Goal: Check status: Check status

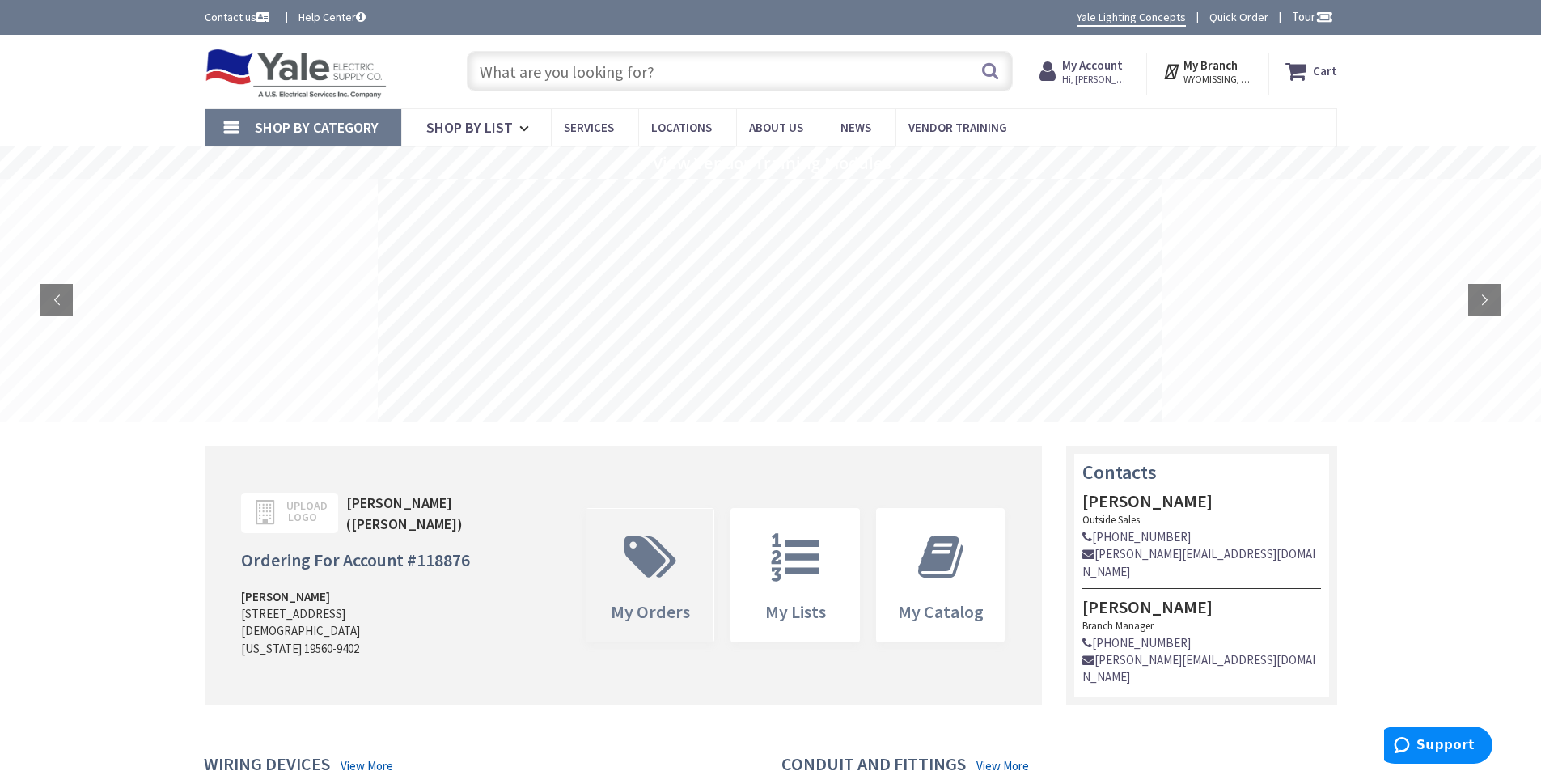
click at [673, 555] on icon at bounding box center [650, 557] width 68 height 49
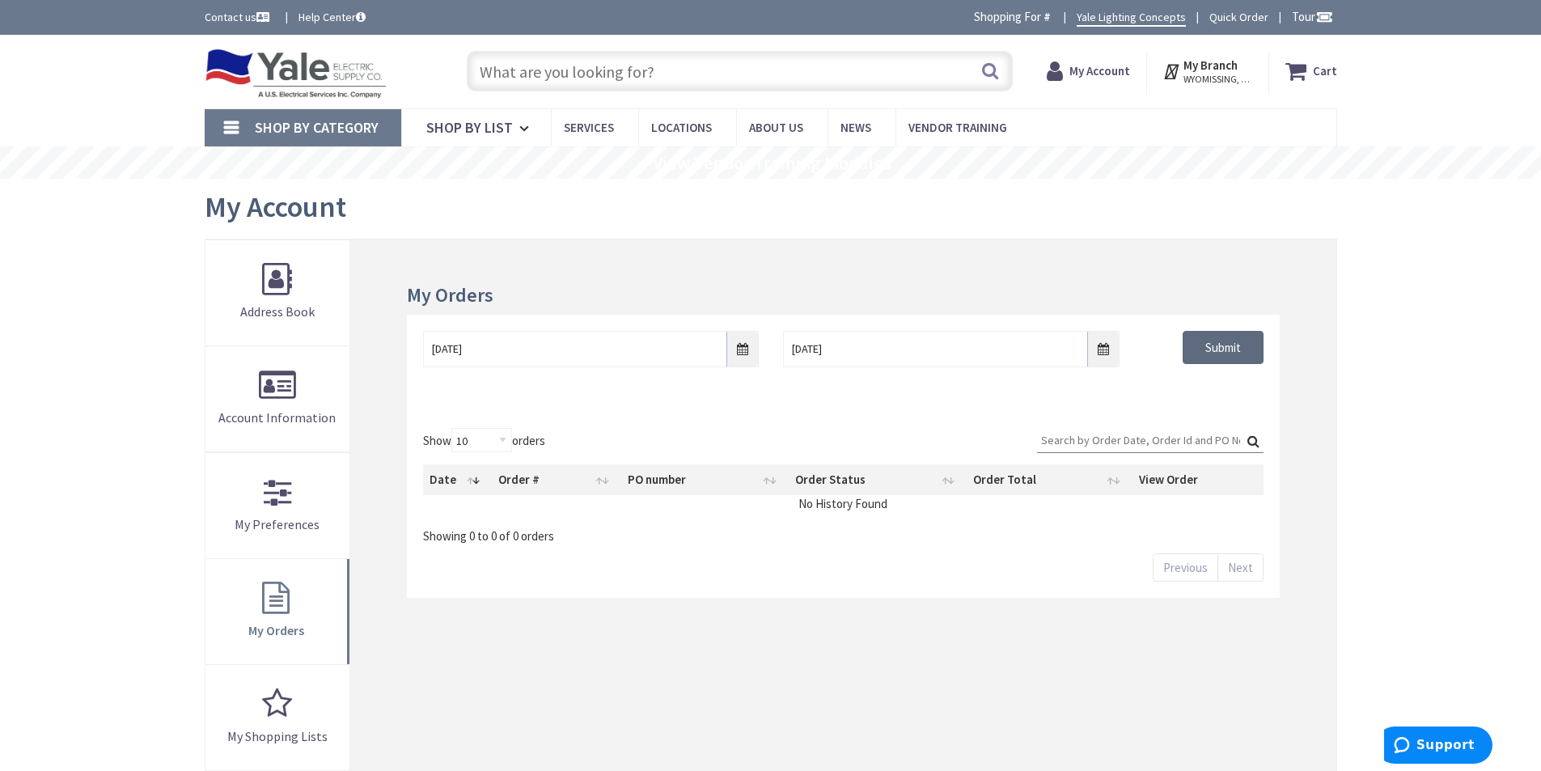
click at [1221, 343] on input "Submit" at bounding box center [1222, 348] width 81 height 34
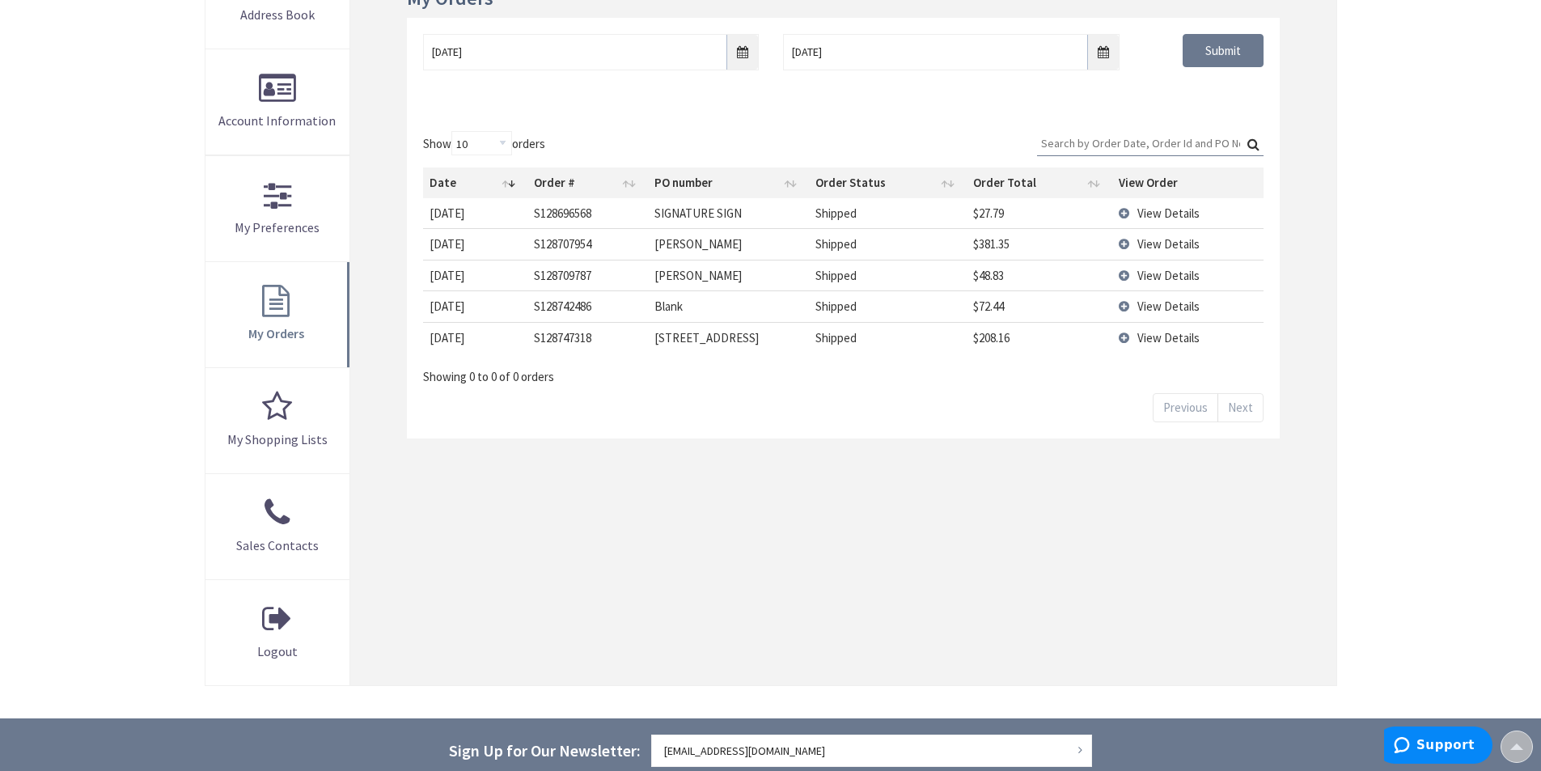
click at [1168, 309] on span "View Details" at bounding box center [1168, 305] width 62 height 15
